Goal: Transaction & Acquisition: Purchase product/service

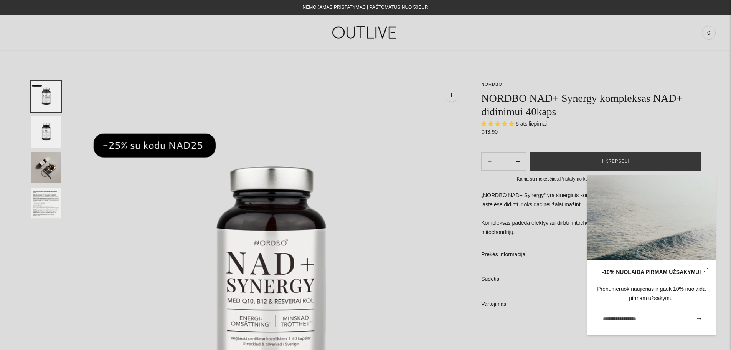
select select "**********"
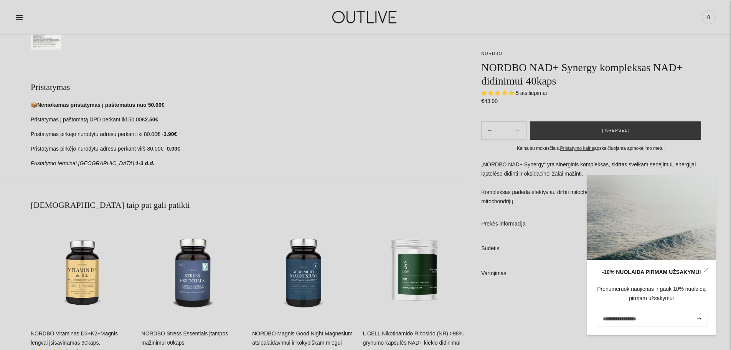
scroll to position [461, 0]
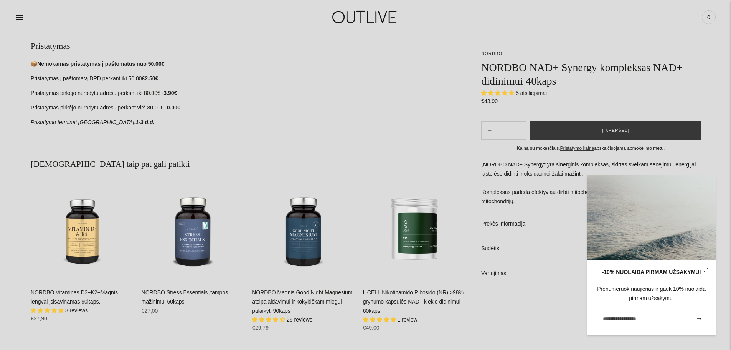
click at [704, 268] on icon at bounding box center [706, 270] width 5 height 5
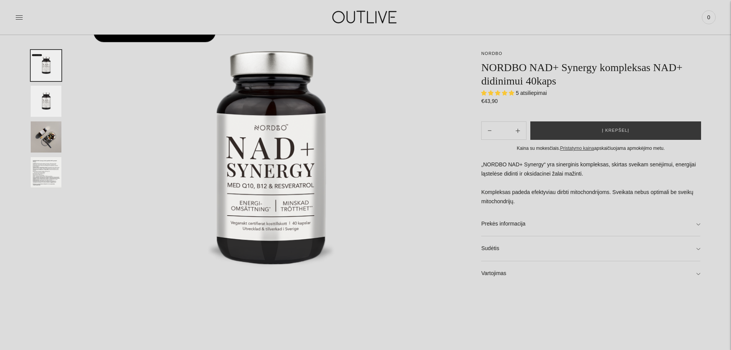
scroll to position [0, 0]
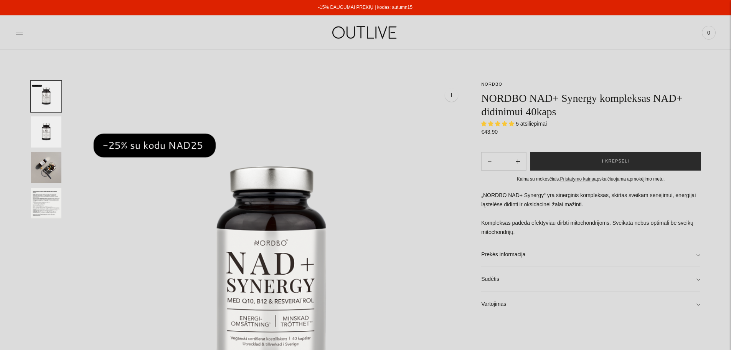
click at [609, 160] on span "Į krepšelį" at bounding box center [615, 161] width 27 height 8
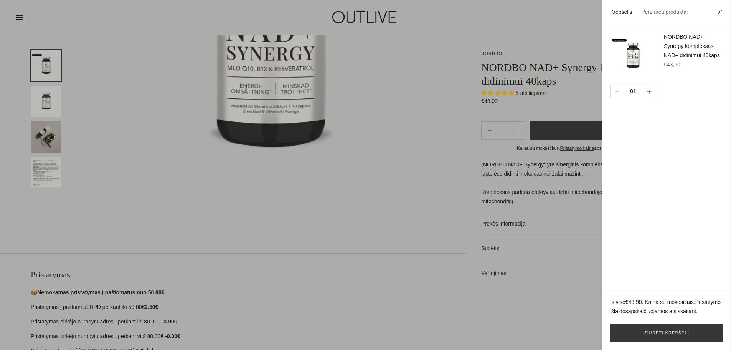
scroll to position [269, 0]
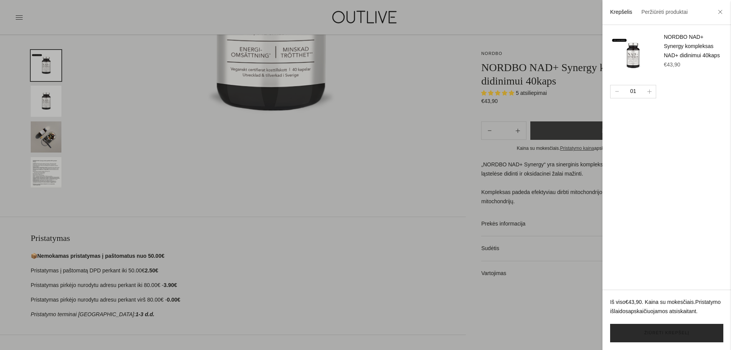
click at [671, 332] on link "Žiūrėti krepšelį" at bounding box center [666, 333] width 113 height 18
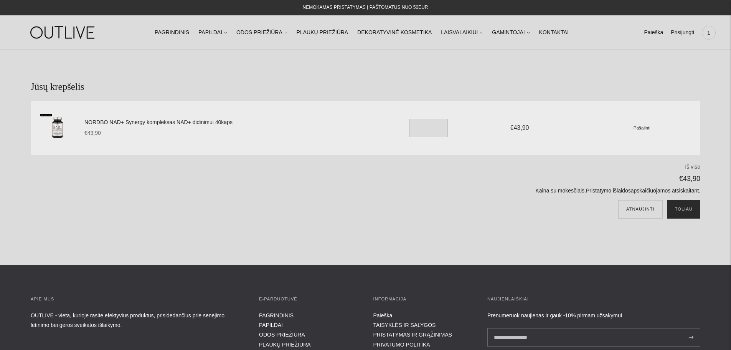
click at [683, 207] on button "Toliau" at bounding box center [684, 209] width 33 height 18
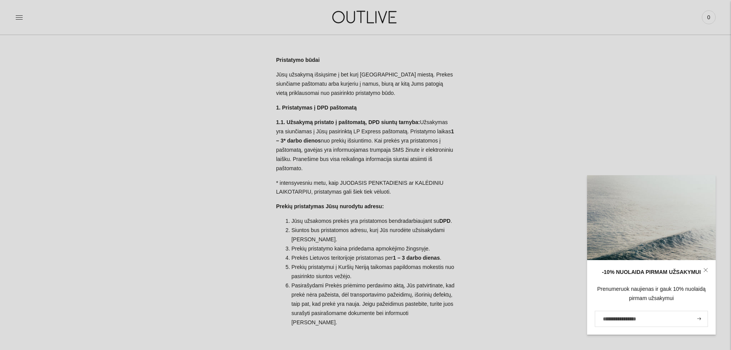
scroll to position [38, 0]
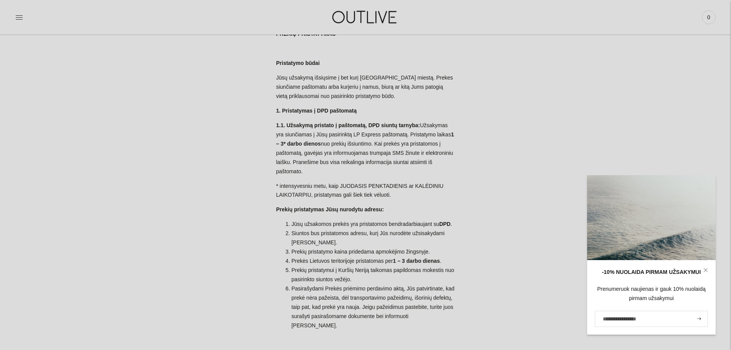
click at [367, 23] on img at bounding box center [366, 17] width 96 height 26
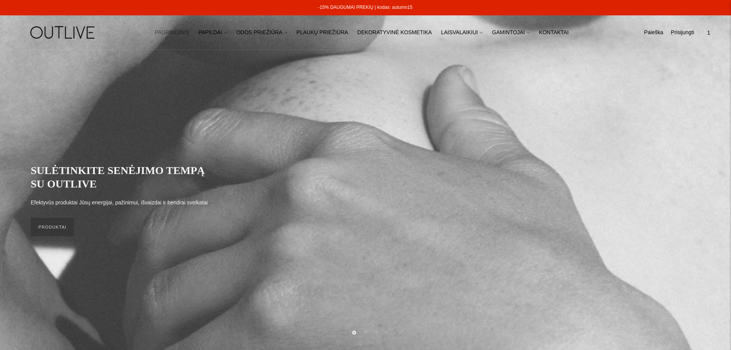
drag, startPoint x: 419, startPoint y: 5, endPoint x: 390, endPoint y: 10, distance: 29.3
click at [390, 10] on div "-15% DAUGUMAI PREKIŲ | kodas: autumn15" at bounding box center [366, 7] width 732 height 15
copy link "autumn15"
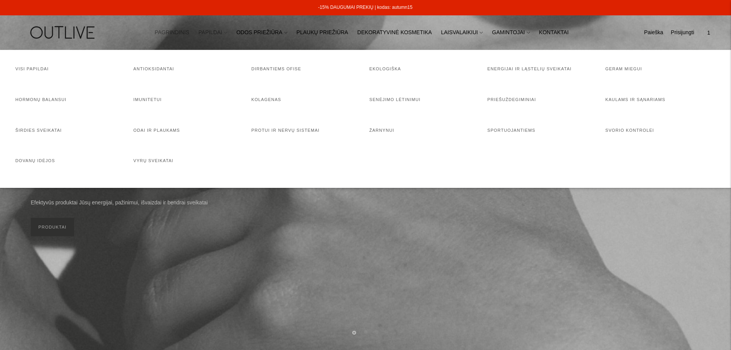
click at [218, 33] on link "PAPILDAI" at bounding box center [213, 32] width 29 height 17
click at [17, 68] on link "Visi papildai" at bounding box center [31, 68] width 33 height 5
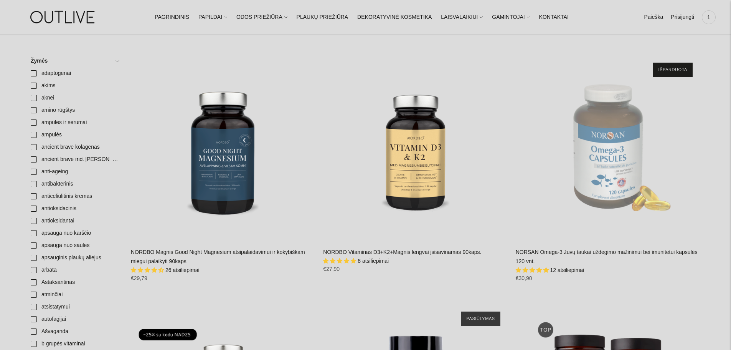
scroll to position [269, 0]
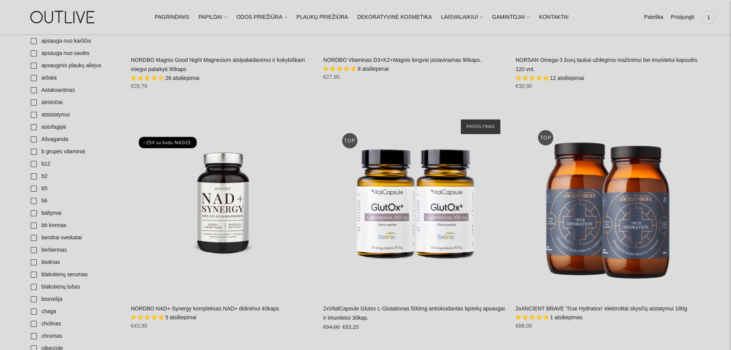
click at [199, 306] on link "NORDBO NAD+ Synergy kompleksas NAD+ didinimui 40kaps" at bounding box center [205, 308] width 148 height 6
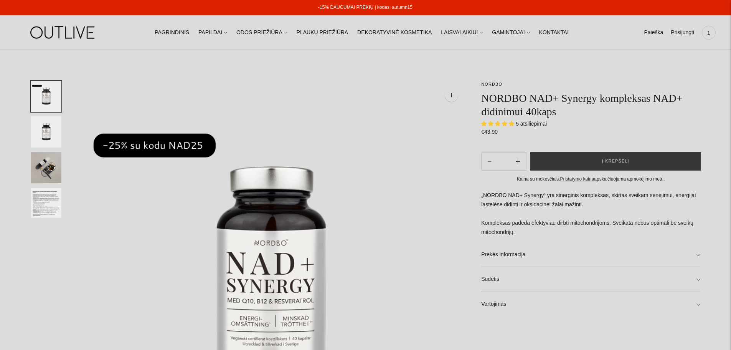
select select "**********"
click at [699, 255] on link "Prekės informacija" at bounding box center [590, 254] width 219 height 25
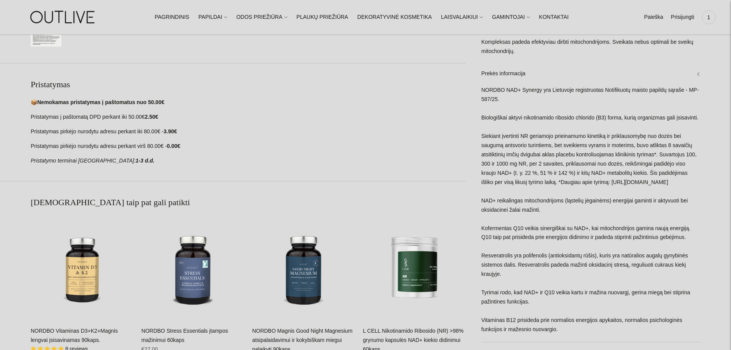
scroll to position [499, 0]
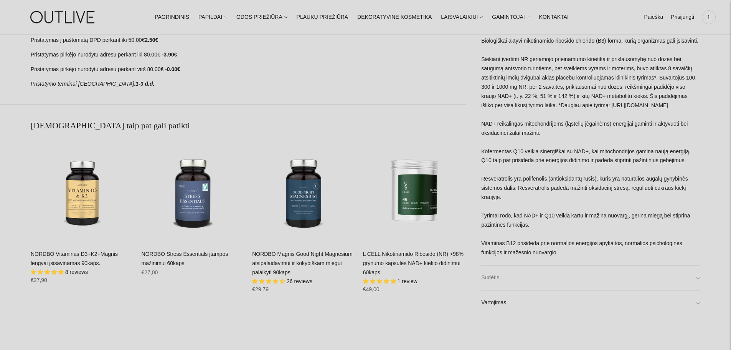
click at [698, 280] on link "Sudėtis" at bounding box center [590, 277] width 219 height 25
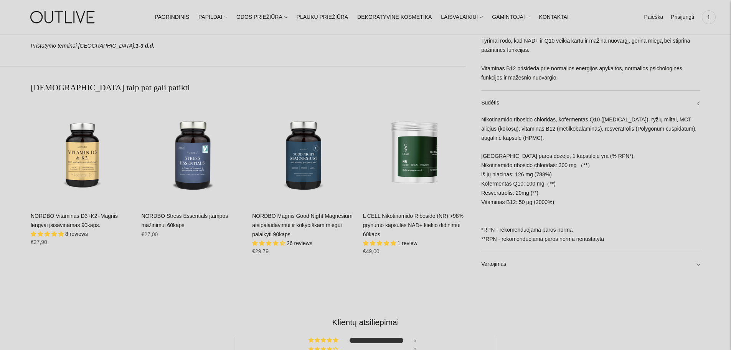
scroll to position [538, 0]
click at [689, 266] on link "Vartojimas" at bounding box center [590, 263] width 219 height 25
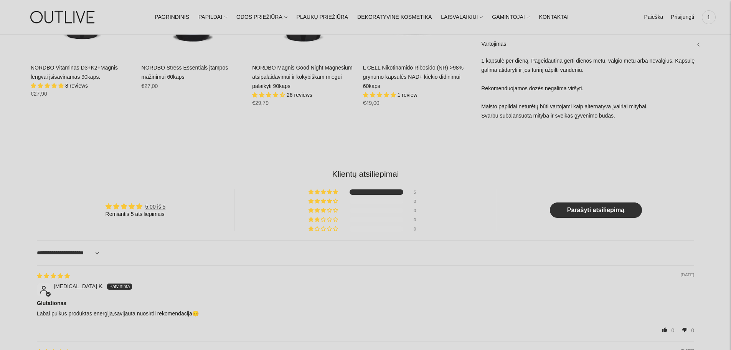
scroll to position [691, 0]
